Goal: Transaction & Acquisition: Purchase product/service

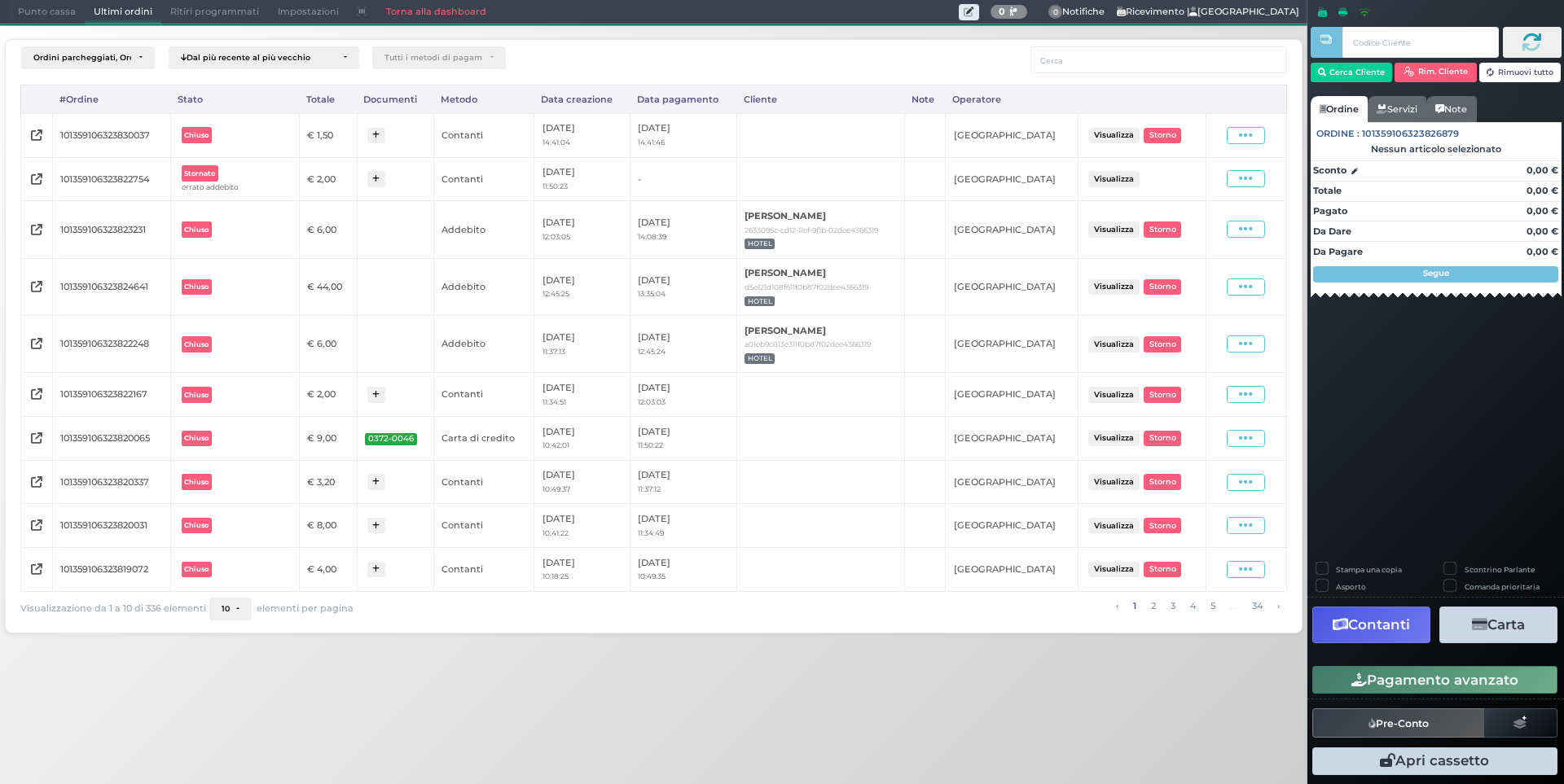
click at [46, 9] on span "Punto cassa" at bounding box center [47, 12] width 76 height 23
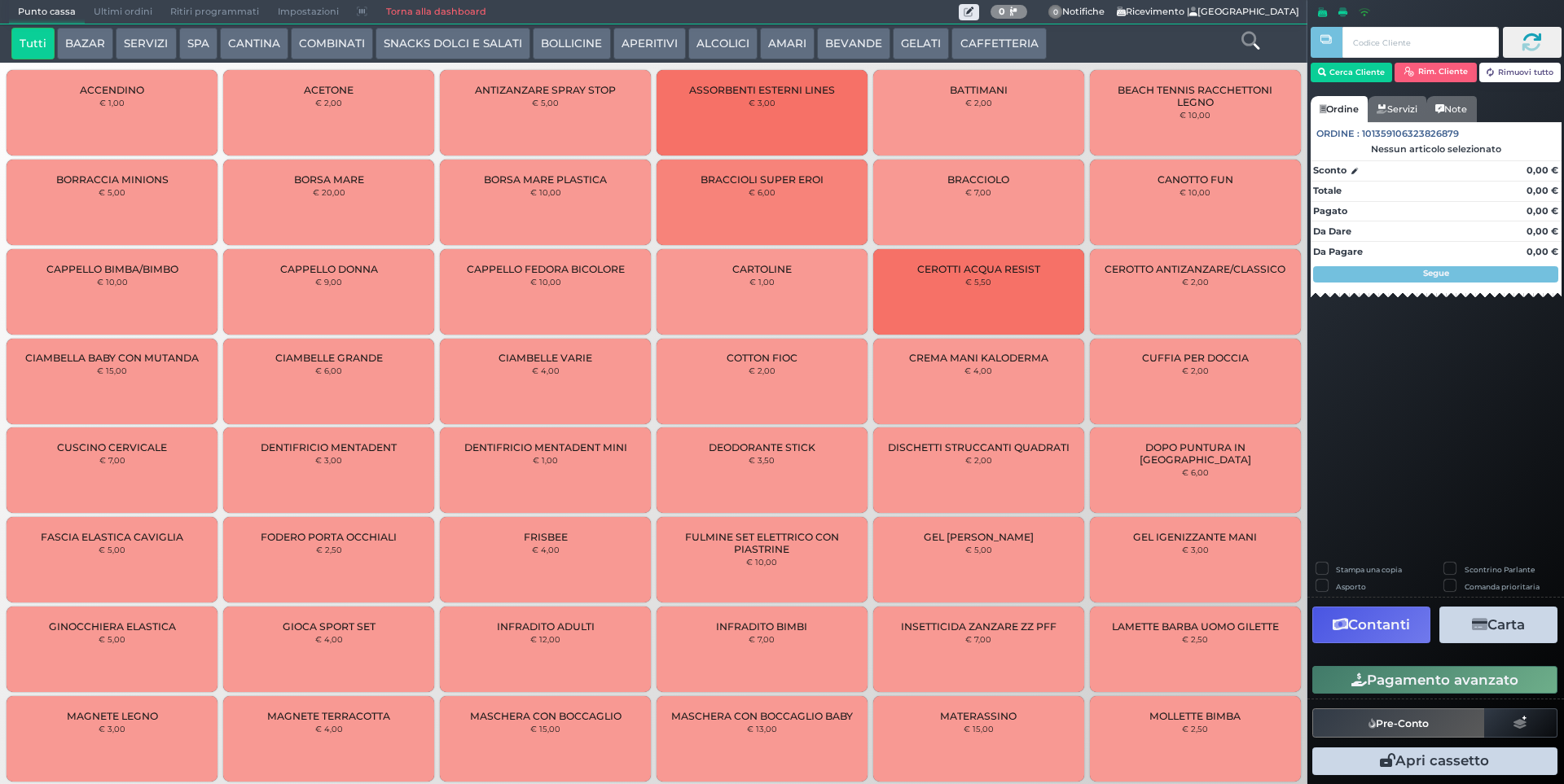
click at [149, 48] on button "SERVIZI" at bounding box center [146, 44] width 60 height 33
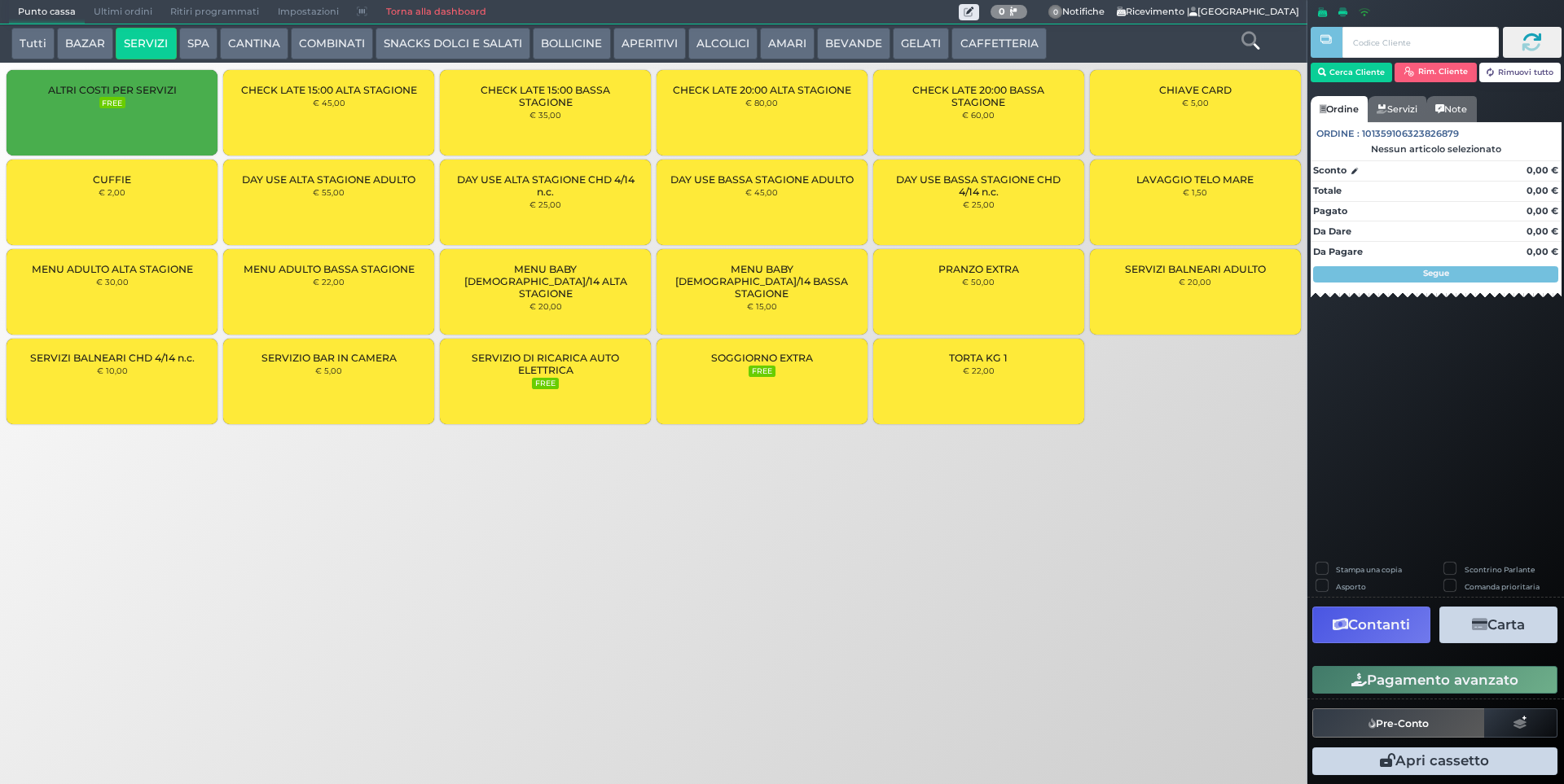
click at [169, 199] on div "CUFFIE € 2,00" at bounding box center [112, 203] width 211 height 86
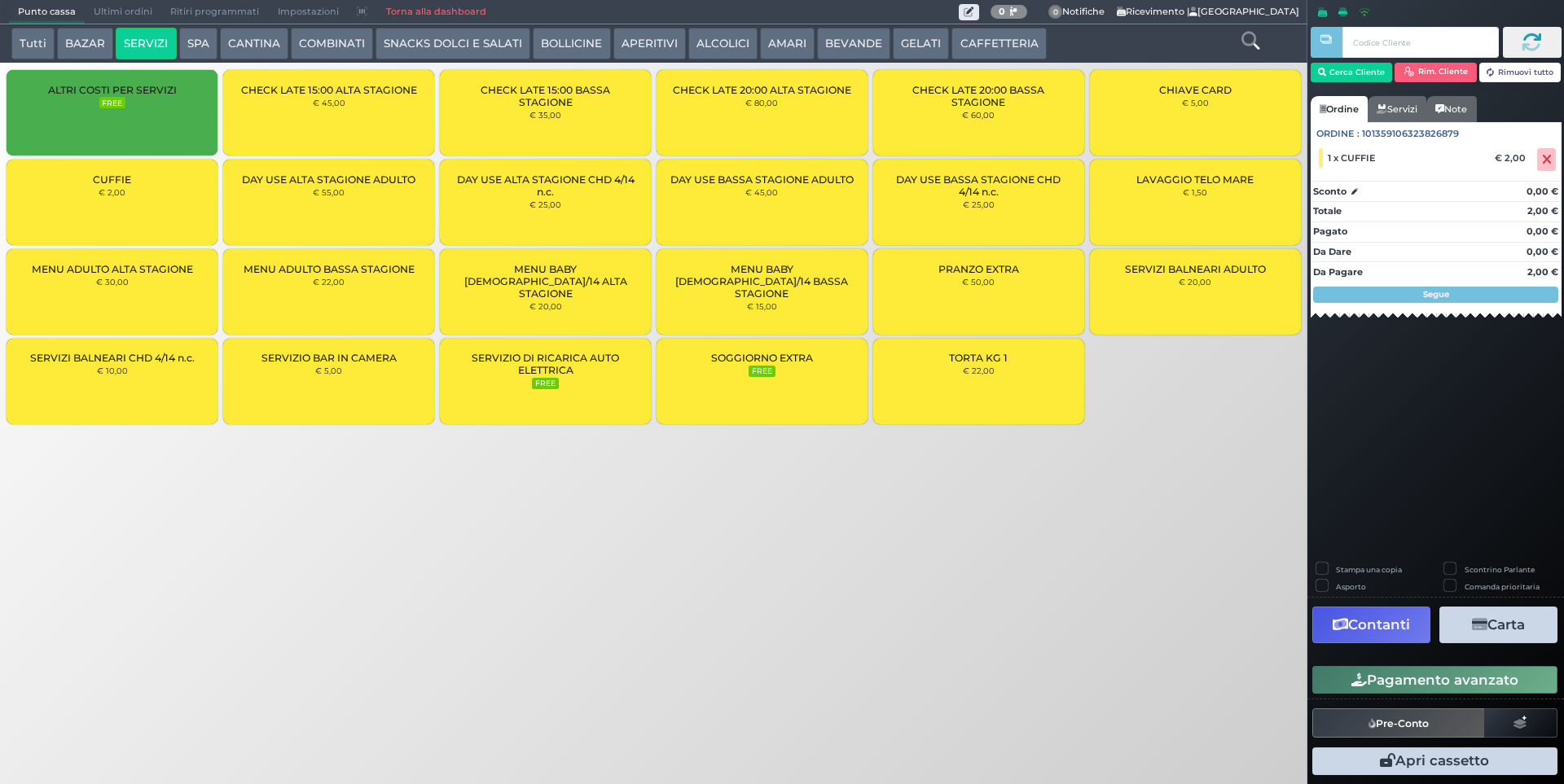
click at [170, 199] on div "CUFFIE € 2,00" at bounding box center [112, 203] width 211 height 86
click at [171, 197] on div "CUFFIE € 2,00" at bounding box center [112, 203] width 211 height 86
click at [1415, 44] on input "text" at bounding box center [1420, 42] width 155 height 31
type input "1"
type input "220"
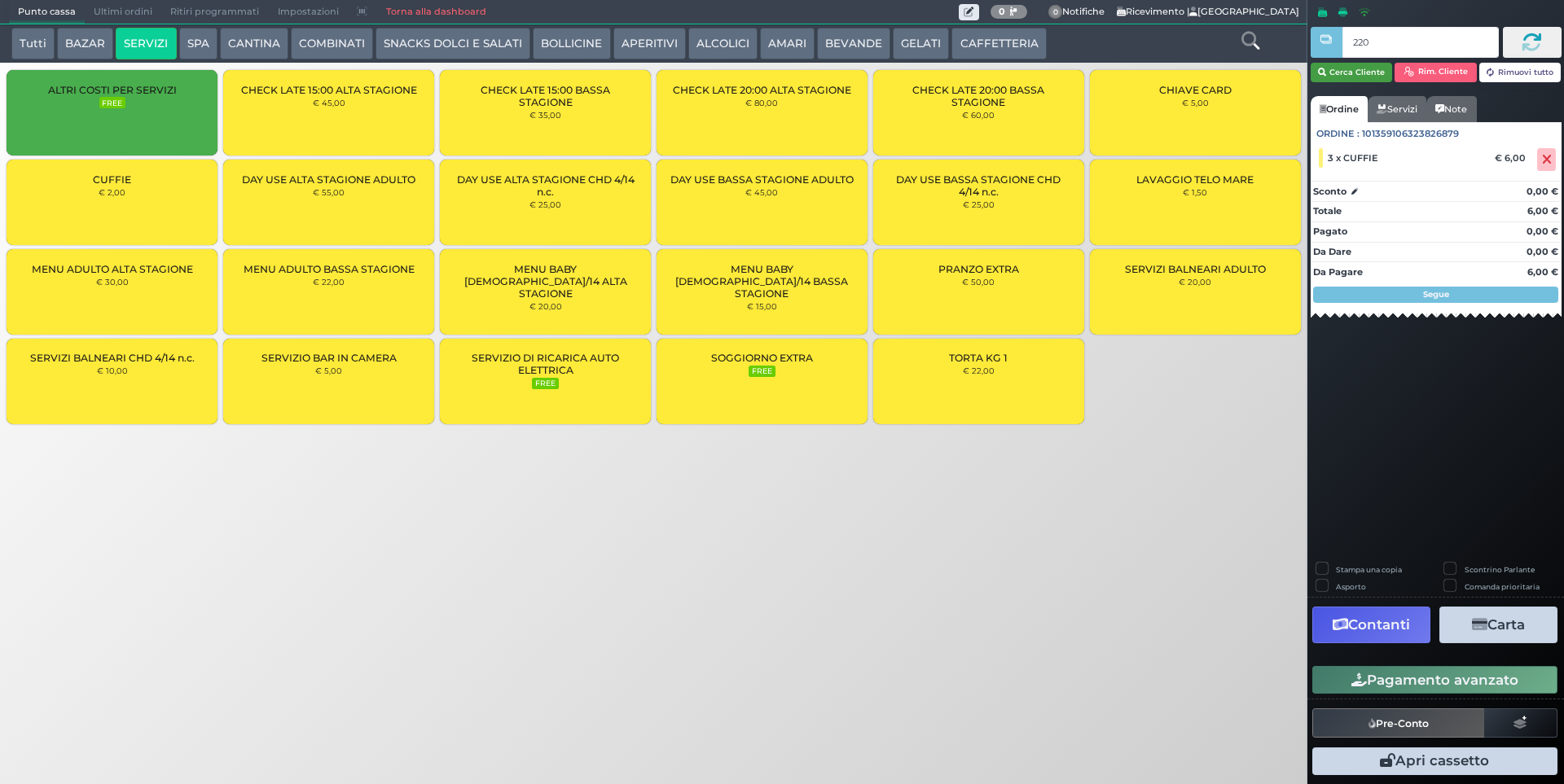
click at [1376, 69] on button "Cerca Cliente" at bounding box center [1352, 72] width 82 height 19
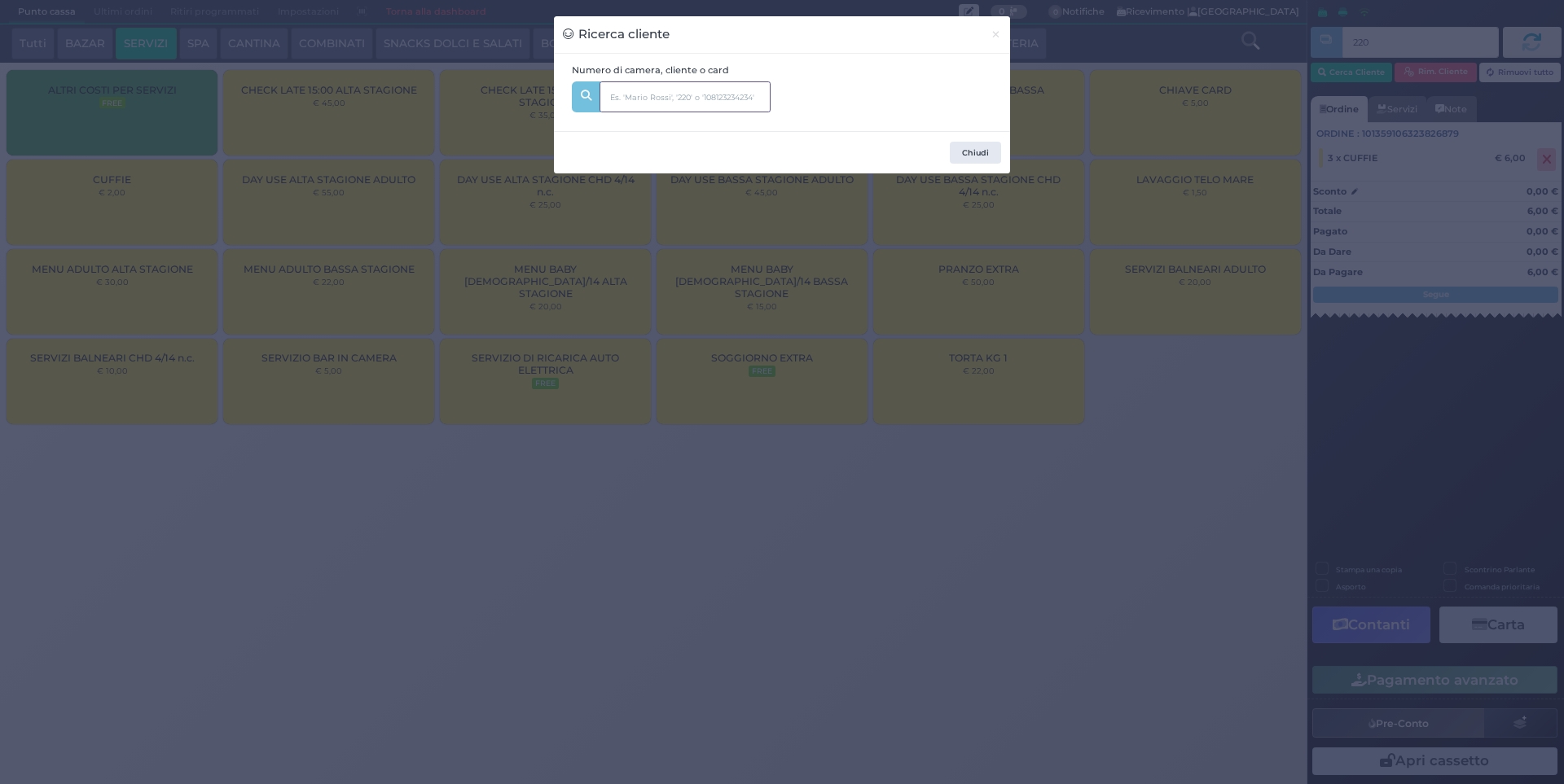
click at [685, 101] on input "text" at bounding box center [685, 97] width 171 height 31
type input "220"
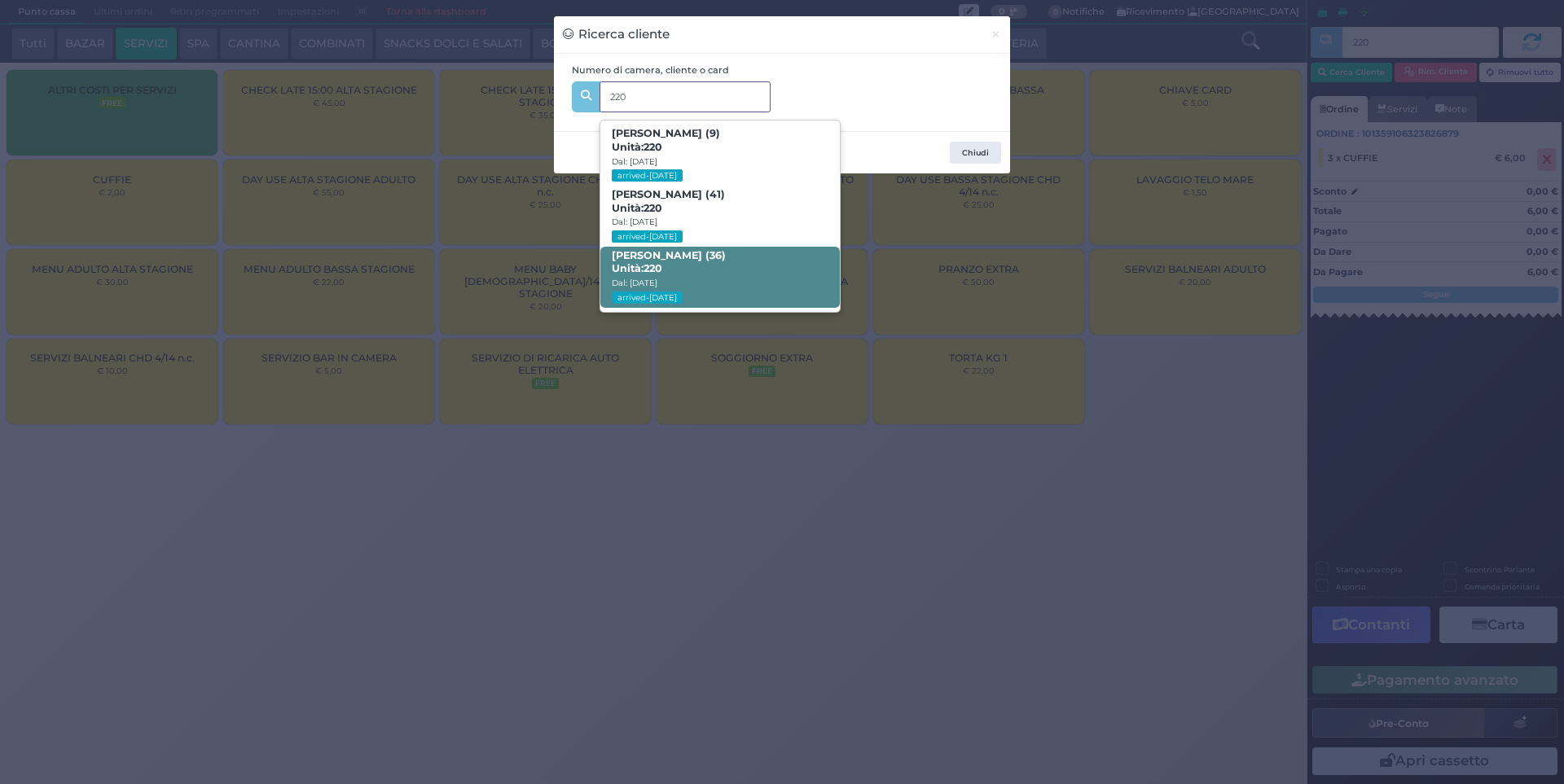
click at [729, 261] on span "[PERSON_NAME] (36) Unità: 220 Dal: [DATE] arrived-[DATE]" at bounding box center [719, 277] width 239 height 61
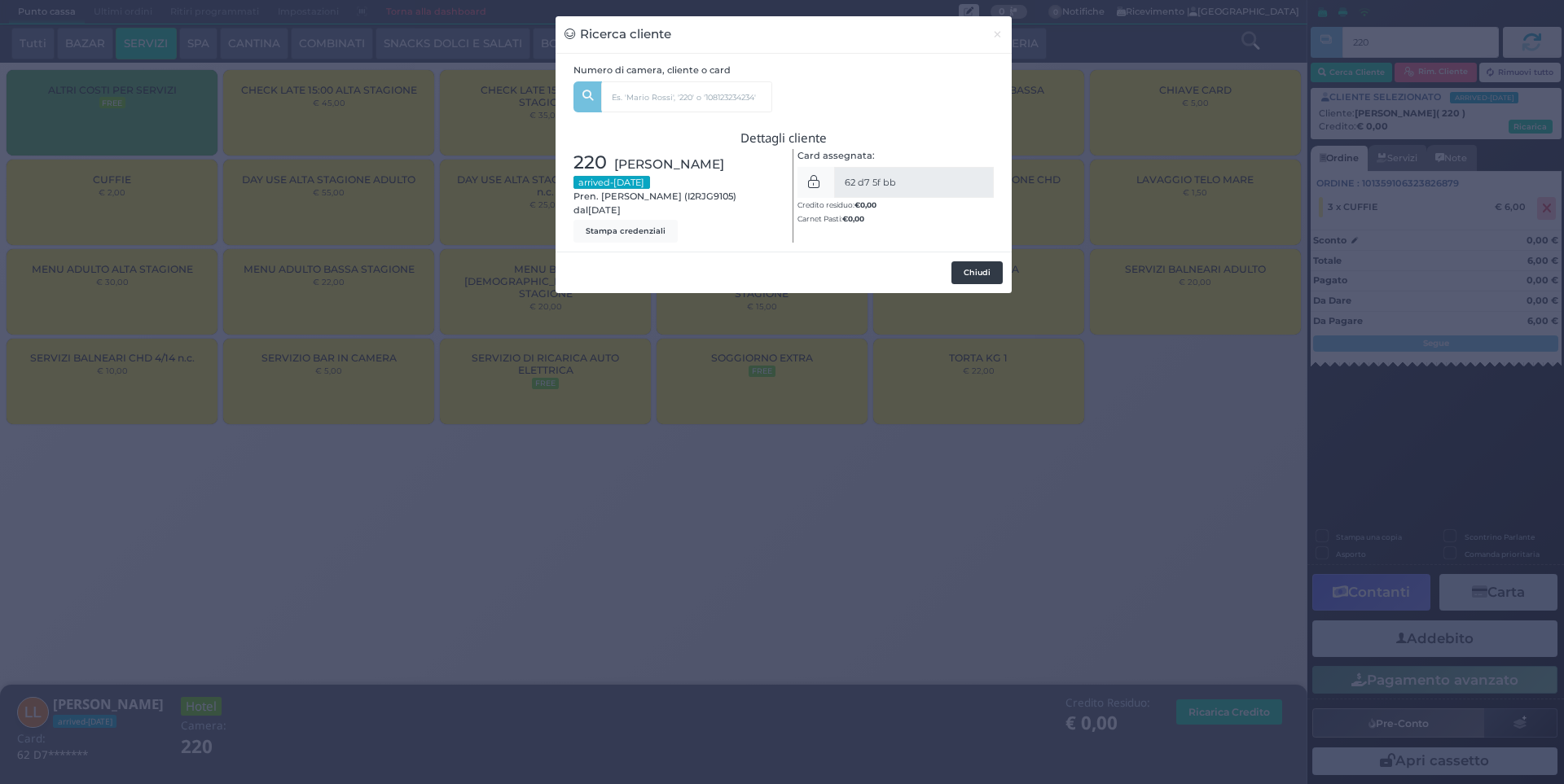
click at [984, 281] on button "Chiudi" at bounding box center [977, 272] width 51 height 23
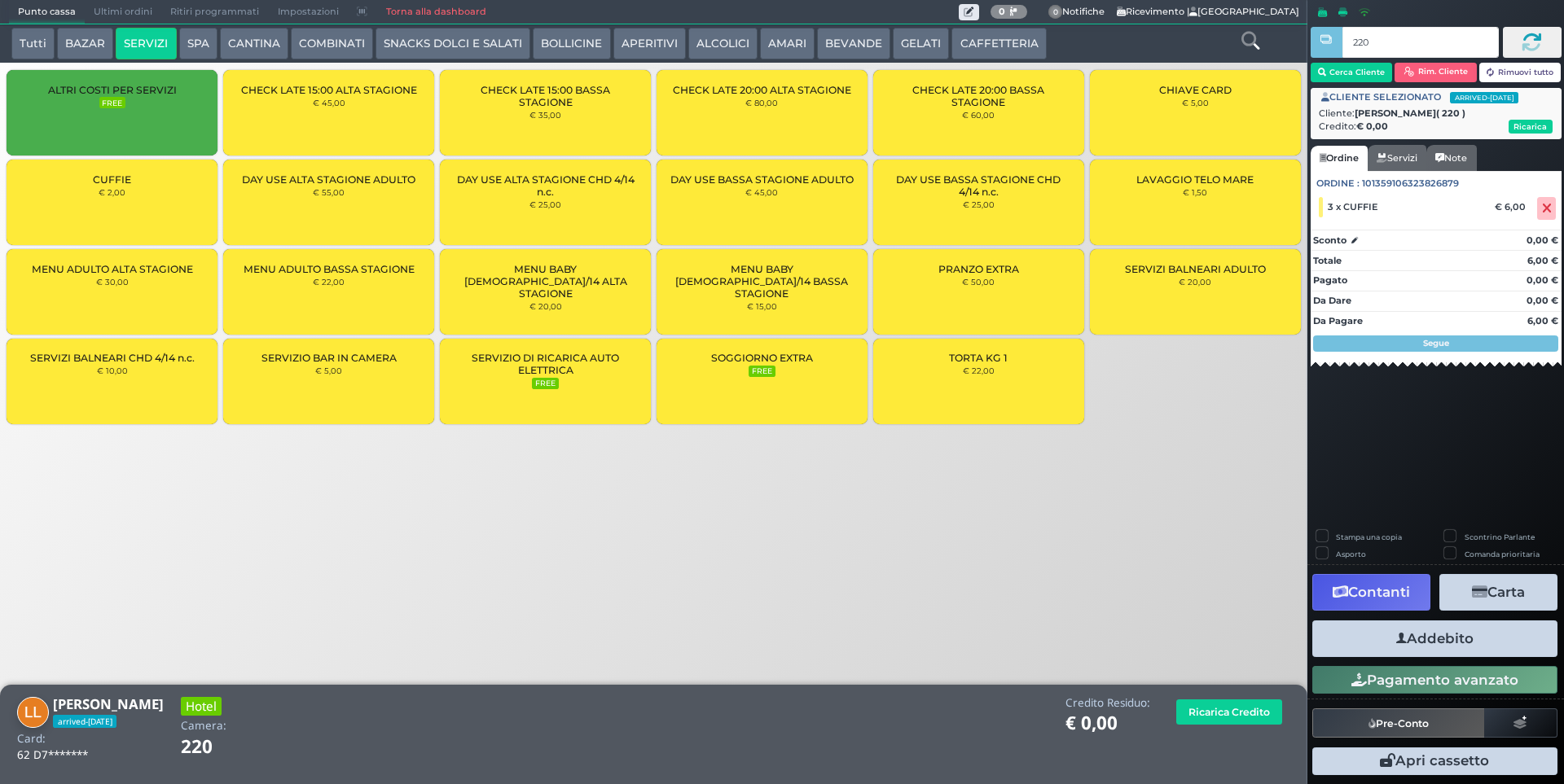
click at [1466, 646] on button "Addebito" at bounding box center [1435, 639] width 245 height 37
